Goal: Task Accomplishment & Management: Manage account settings

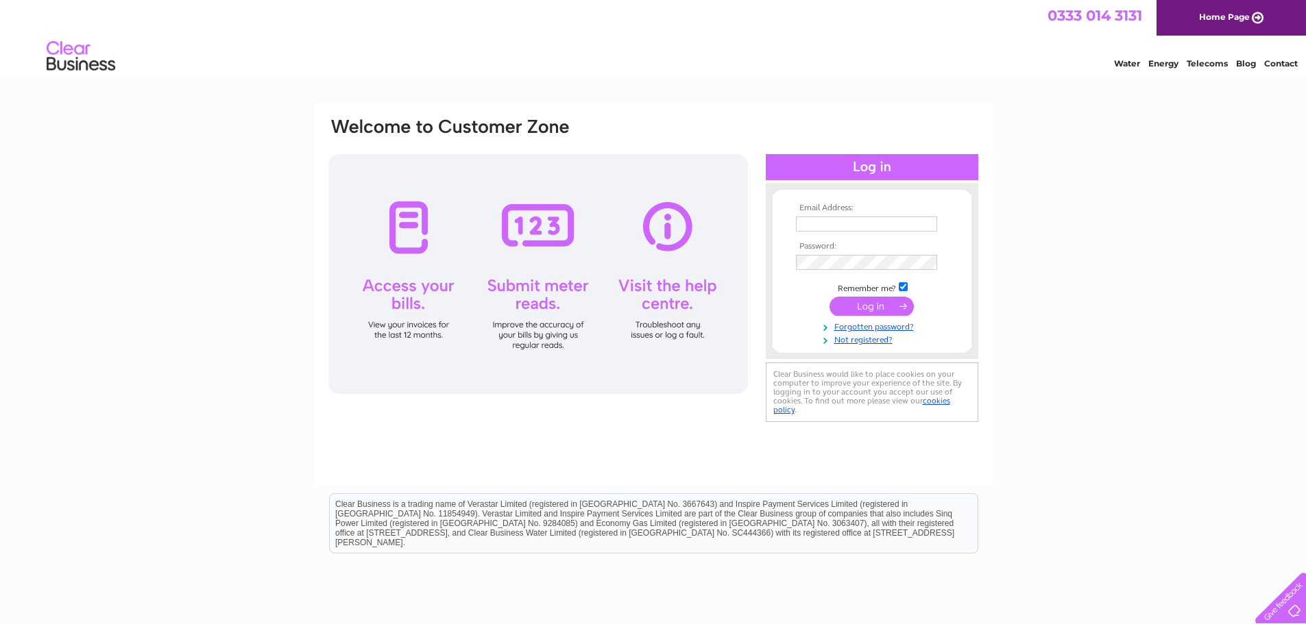
click at [844, 223] on input "text" at bounding box center [866, 224] width 141 height 15
type input "avfoodltd2018@gmail.com"
click at [829, 298] on input "submit" at bounding box center [871, 307] width 84 height 19
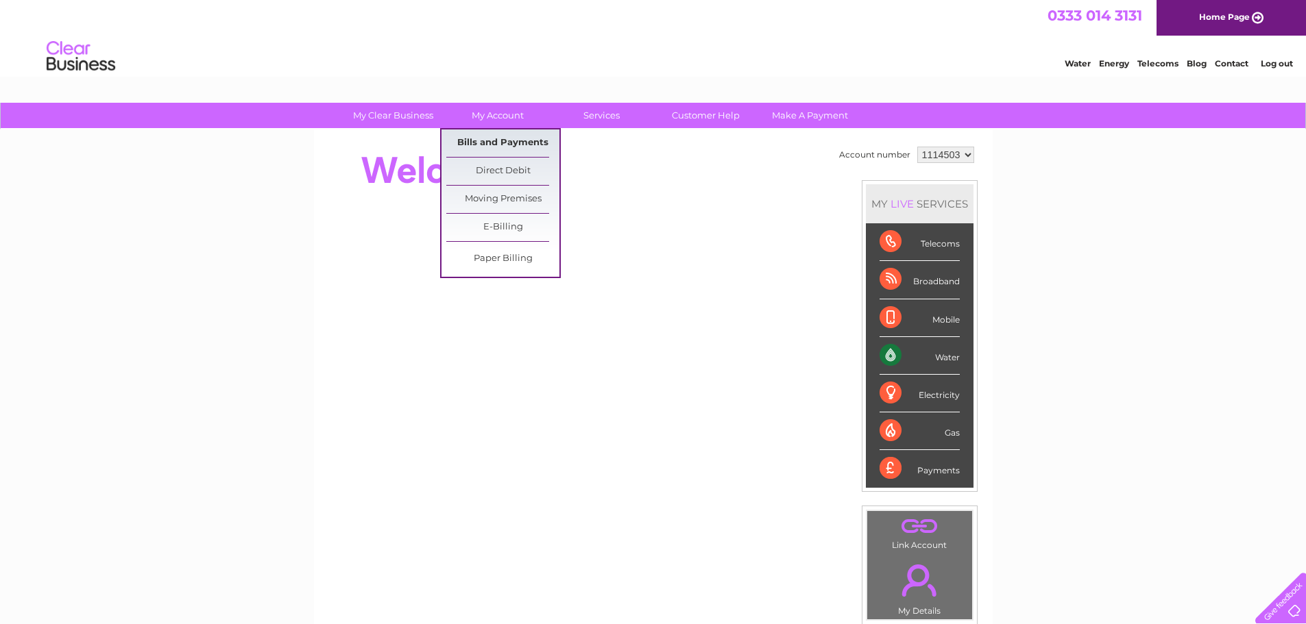
drag, startPoint x: 502, startPoint y: 139, endPoint x: 524, endPoint y: 140, distance: 22.6
click at [502, 139] on link "Bills and Payments" at bounding box center [502, 143] width 113 height 27
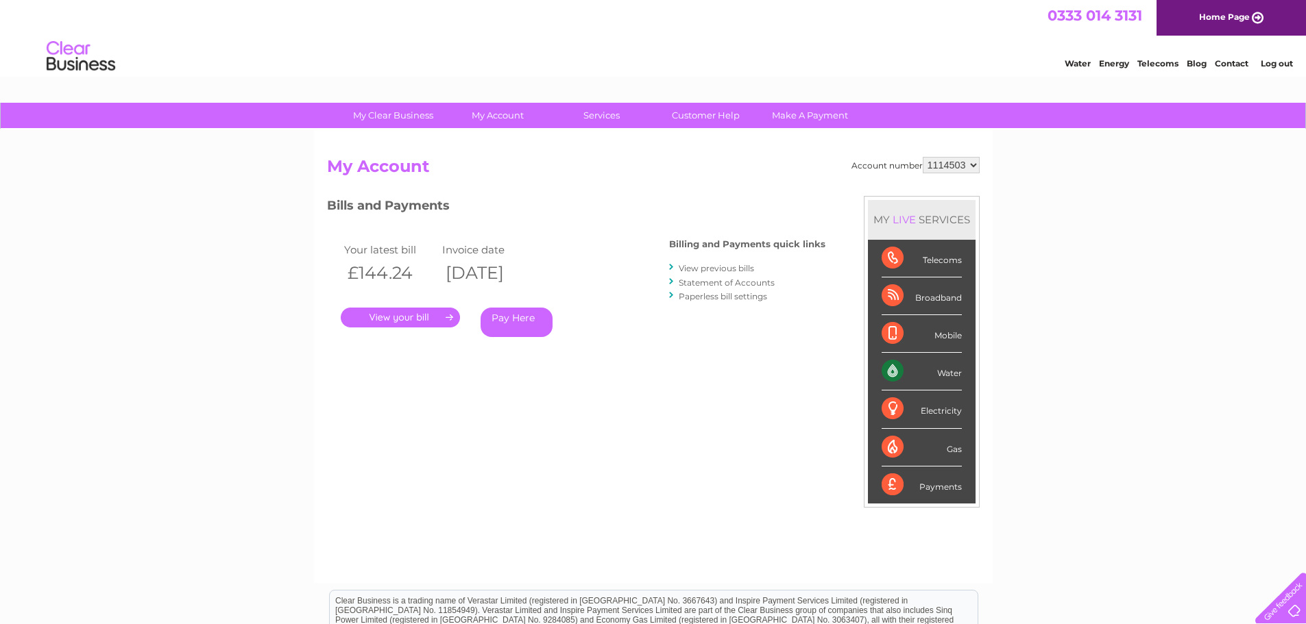
click at [439, 318] on link "." at bounding box center [400, 318] width 119 height 20
click at [717, 269] on link "View previous bills" at bounding box center [715, 268] width 75 height 10
